Goal: Task Accomplishment & Management: Use online tool/utility

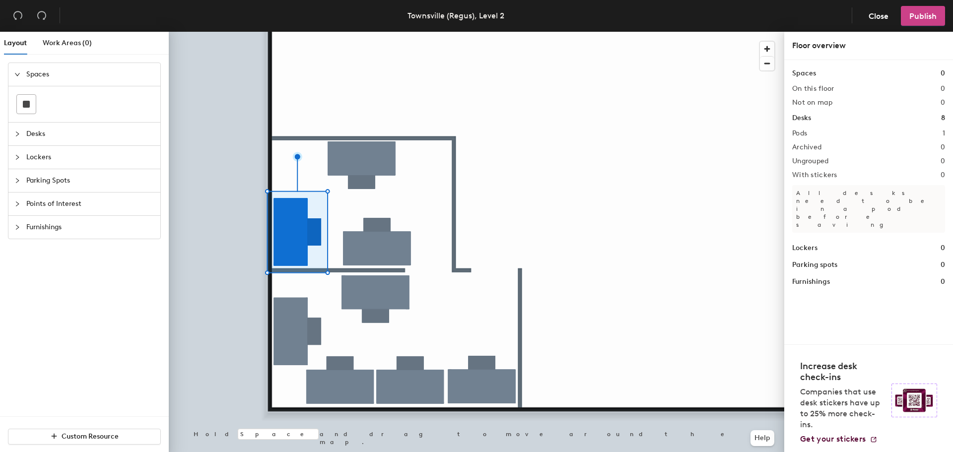
click at [914, 16] on span "Publish" at bounding box center [923, 15] width 27 height 9
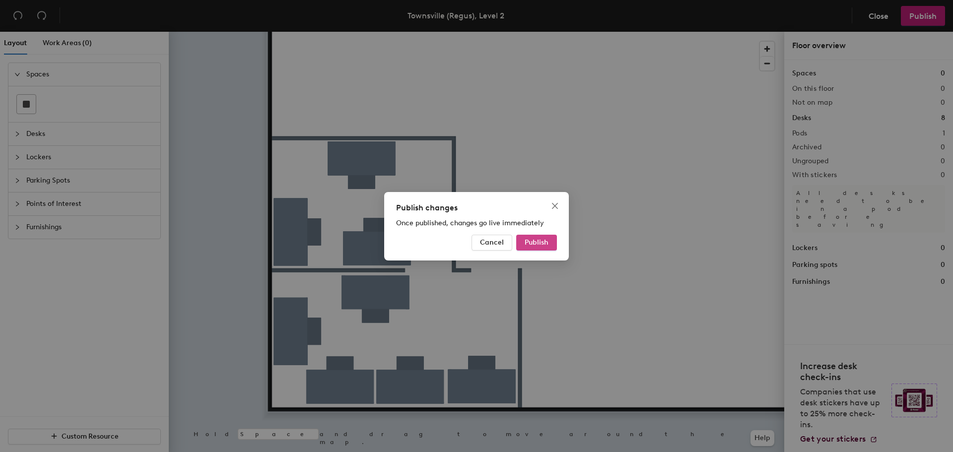
click at [546, 245] on span "Publish" at bounding box center [537, 242] width 24 height 8
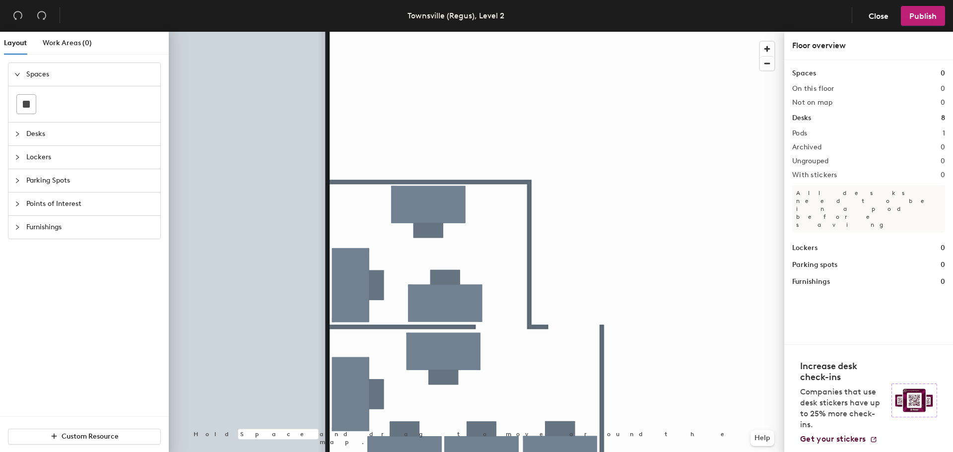
click at [49, 222] on span "Furnishings" at bounding box center [90, 227] width 128 height 23
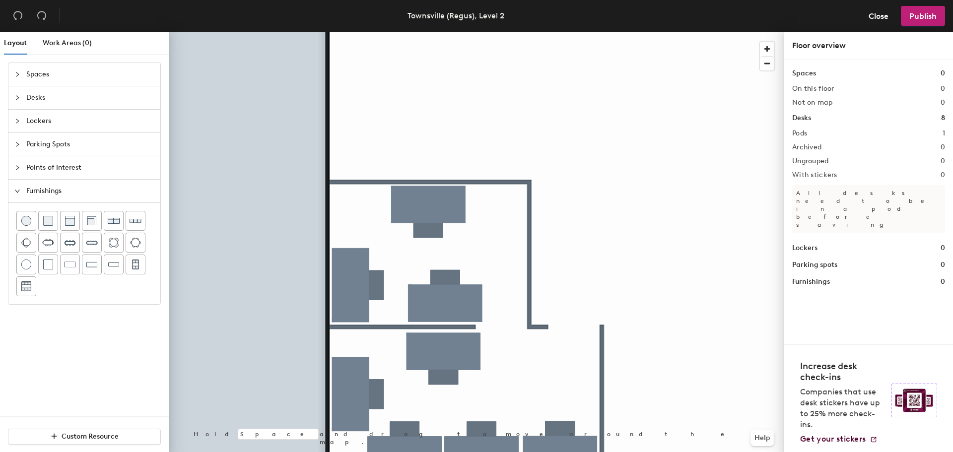
click at [61, 163] on span "Points of Interest" at bounding box center [90, 167] width 128 height 23
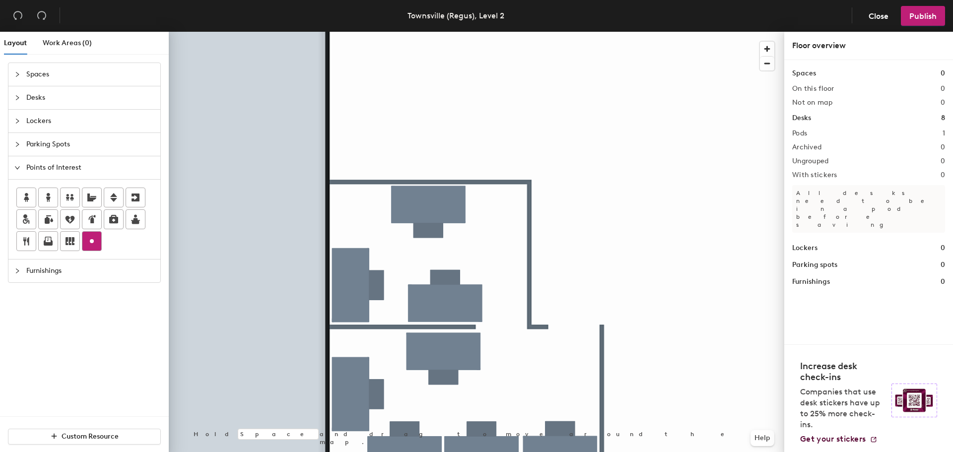
click at [92, 240] on circle at bounding box center [92, 241] width 4 height 4
click at [51, 241] on icon at bounding box center [48, 240] width 6 height 6
click at [355, 215] on span "Done" at bounding box center [355, 217] width 29 height 17
click at [93, 241] on circle at bounding box center [92, 241] width 4 height 4
click at [94, 242] on icon at bounding box center [92, 241] width 12 height 12
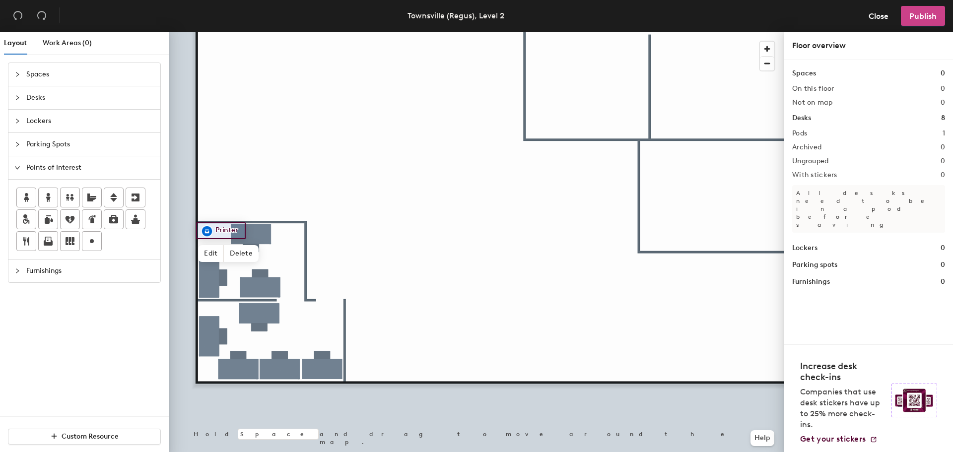
click at [931, 20] on span "Publish" at bounding box center [923, 15] width 27 height 9
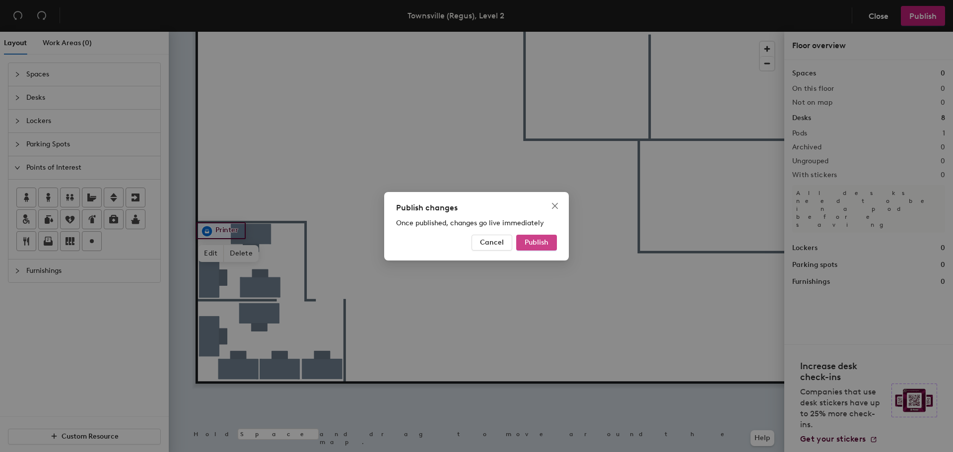
click at [545, 249] on button "Publish" at bounding box center [536, 243] width 41 height 16
